Goal: Information Seeking & Learning: Learn about a topic

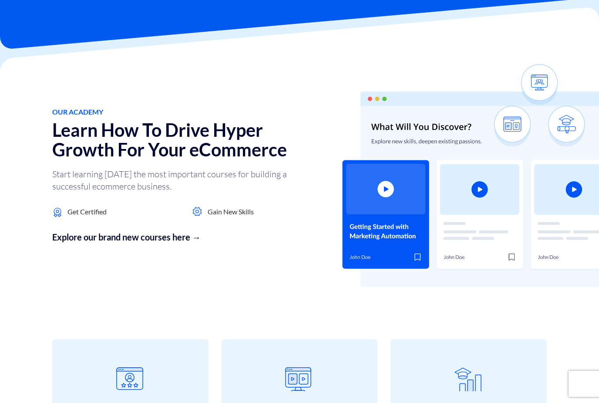
scroll to position [67, 0]
click at [392, 188] on img at bounding box center [470, 175] width 257 height 222
click at [385, 187] on img at bounding box center [470, 175] width 257 height 222
click at [390, 190] on img at bounding box center [470, 175] width 257 height 222
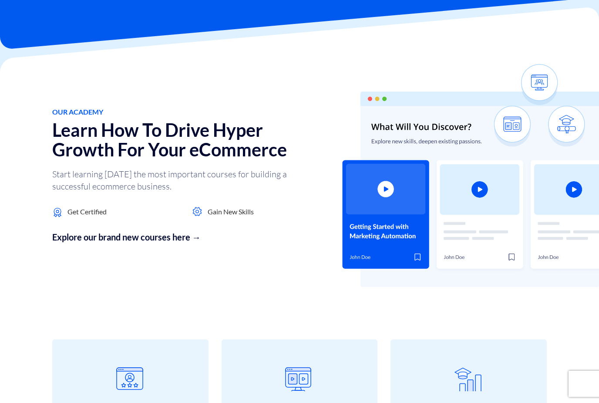
click at [479, 192] on img at bounding box center [470, 175] width 257 height 222
click at [431, 135] on img at bounding box center [470, 175] width 257 height 222
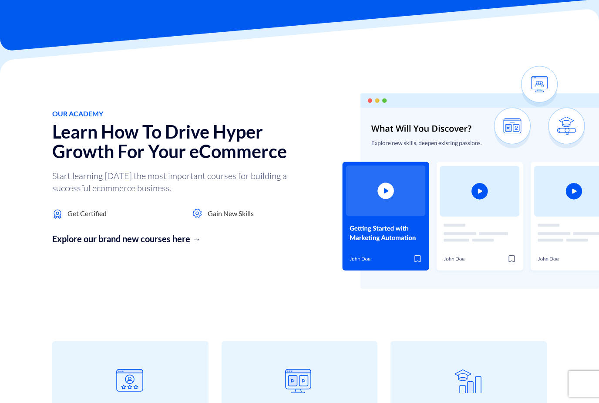
scroll to position [0, 0]
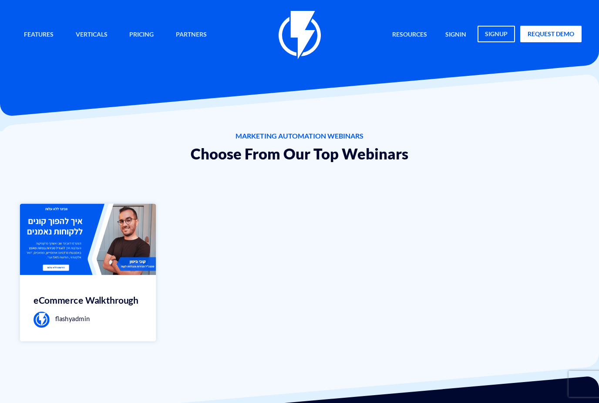
click at [59, 295] on h3 "eCommerce Walkthrough" at bounding box center [88, 300] width 109 height 14
click at [40, 257] on img at bounding box center [88, 238] width 136 height 71
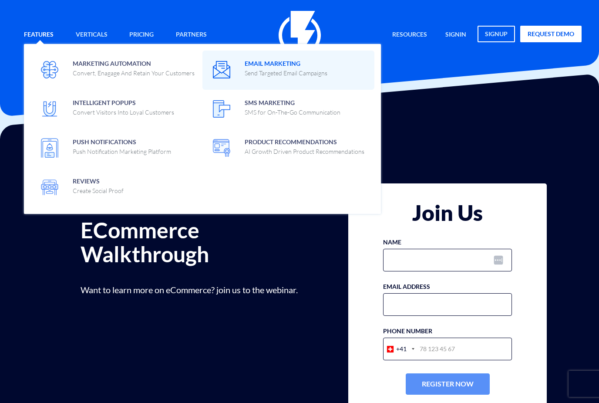
click at [274, 76] on p "Send Targeted Email Campaigns" at bounding box center [286, 73] width 83 height 9
click at [262, 72] on p "Send Targeted Email Campaigns" at bounding box center [286, 73] width 83 height 9
